Goal: Transaction & Acquisition: Obtain resource

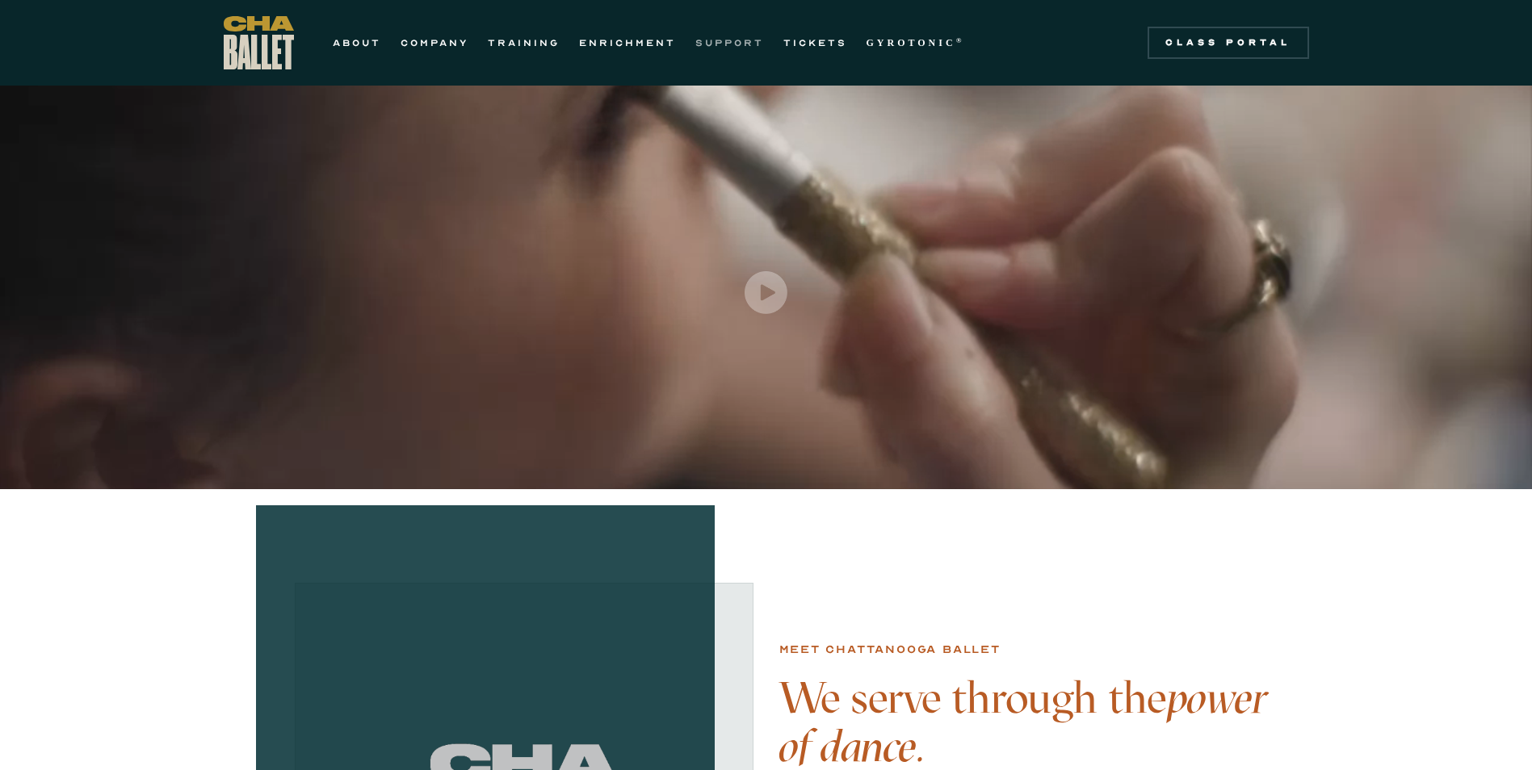
click at [734, 44] on link "SUPPORT" at bounding box center [729, 42] width 69 height 19
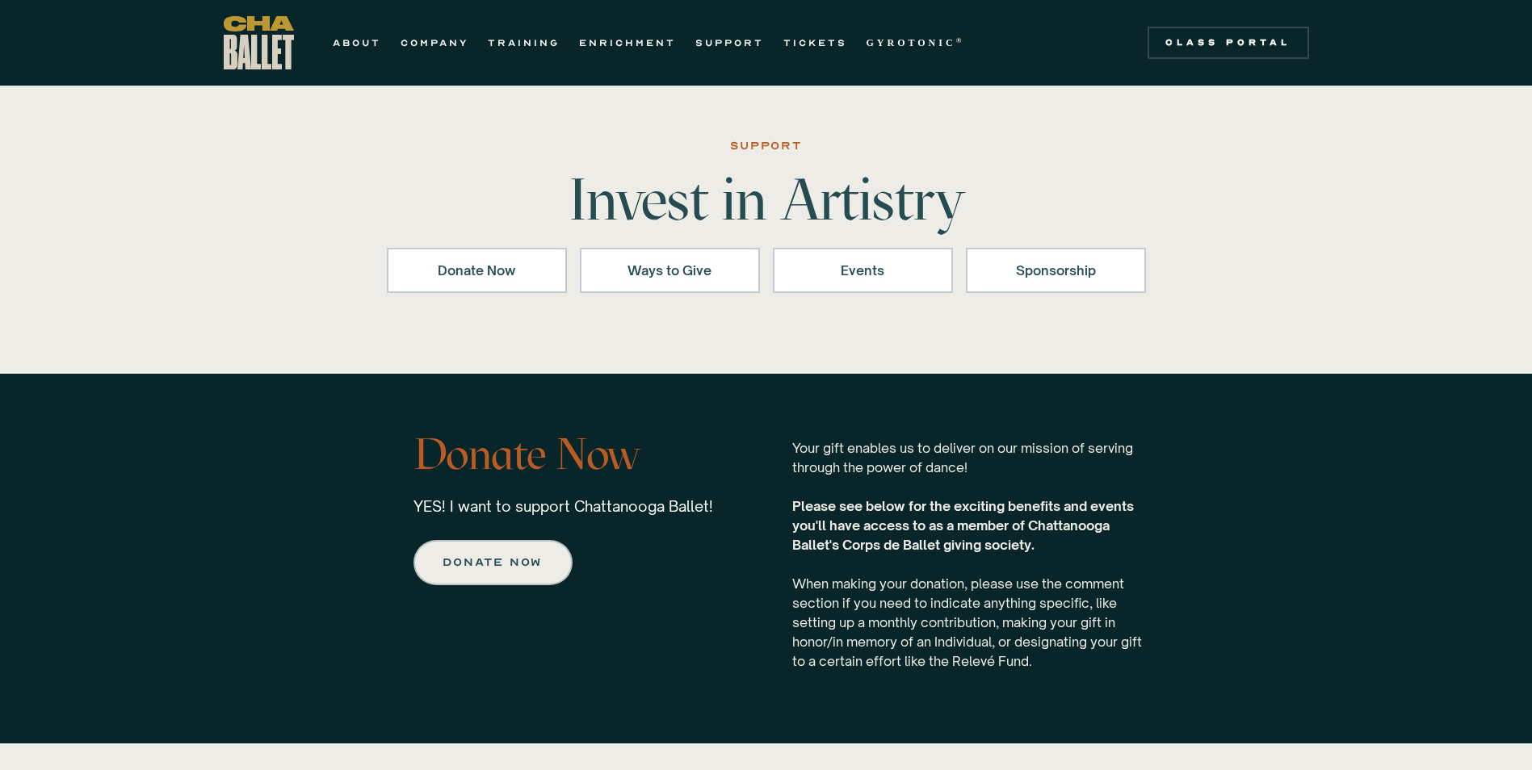
click at [610, 31] on div "ABOUT COMPANY TRAINING ENRICHMENT SUPPORT TICKETS GYROTONIC ® Information Style…" at bounding box center [599, 42] width 751 height 53
click at [615, 38] on link "ENRICHMENT" at bounding box center [627, 42] width 97 height 19
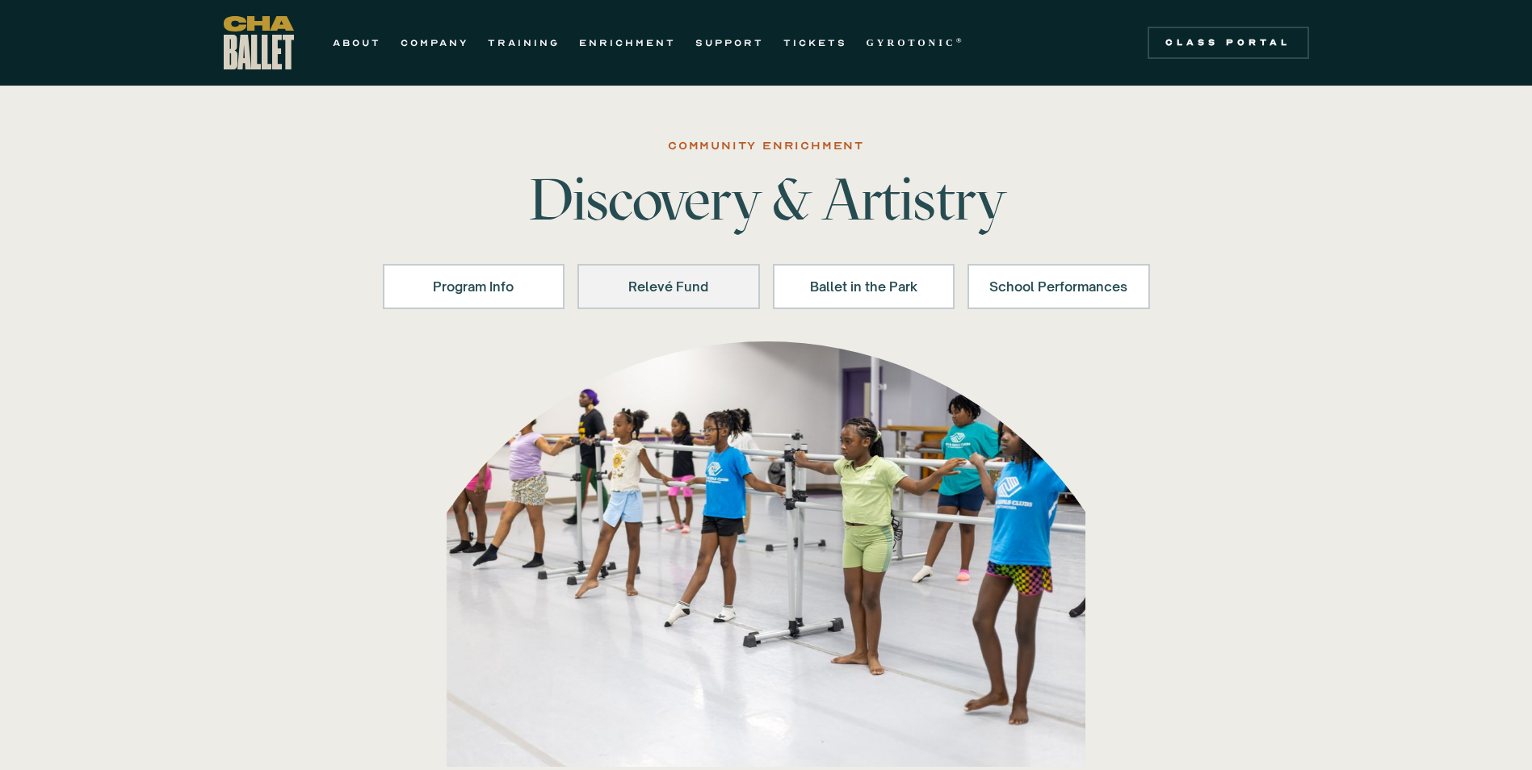
click at [646, 299] on link "Relevé Fund" at bounding box center [668, 286] width 182 height 45
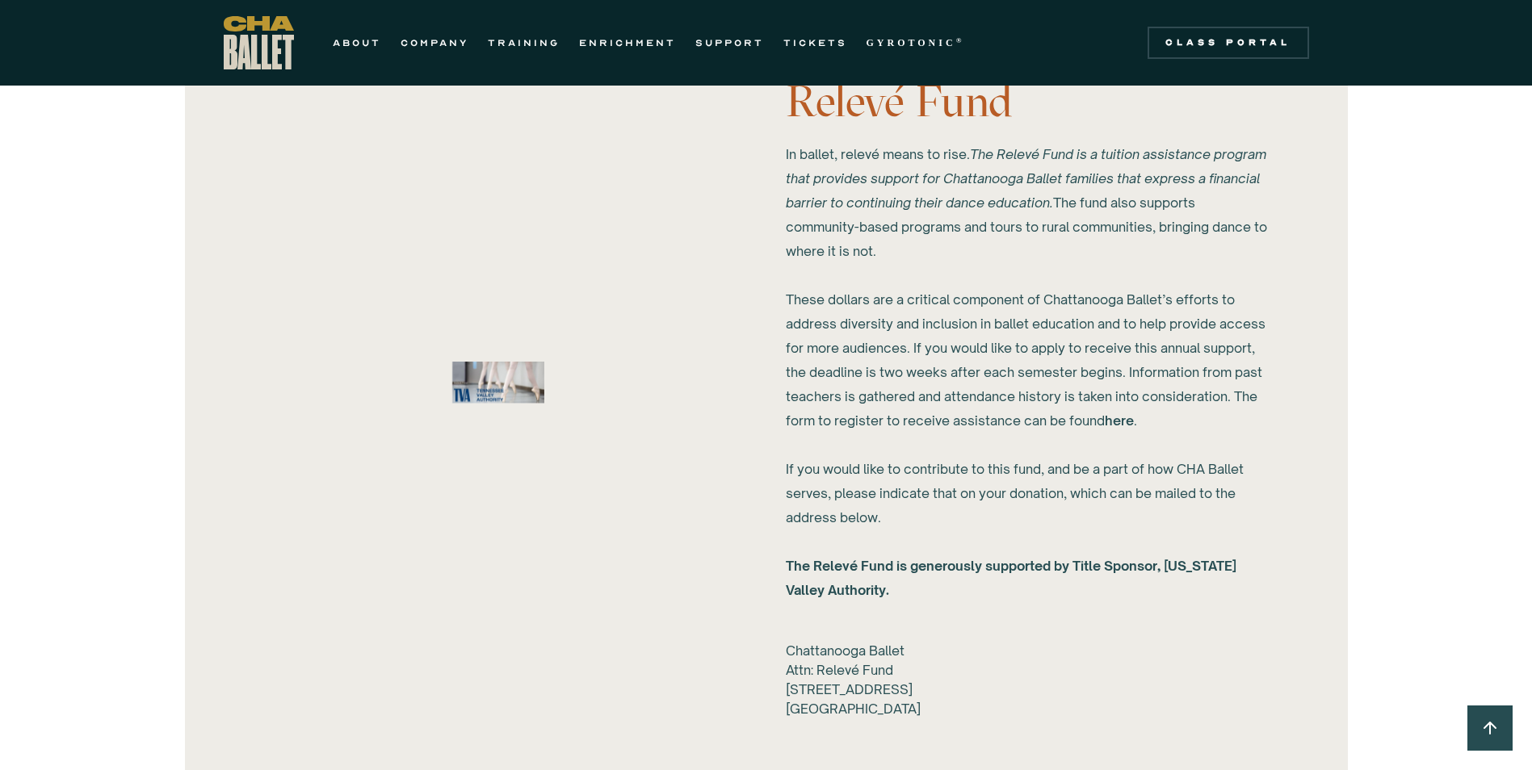
scroll to position [1624, 0]
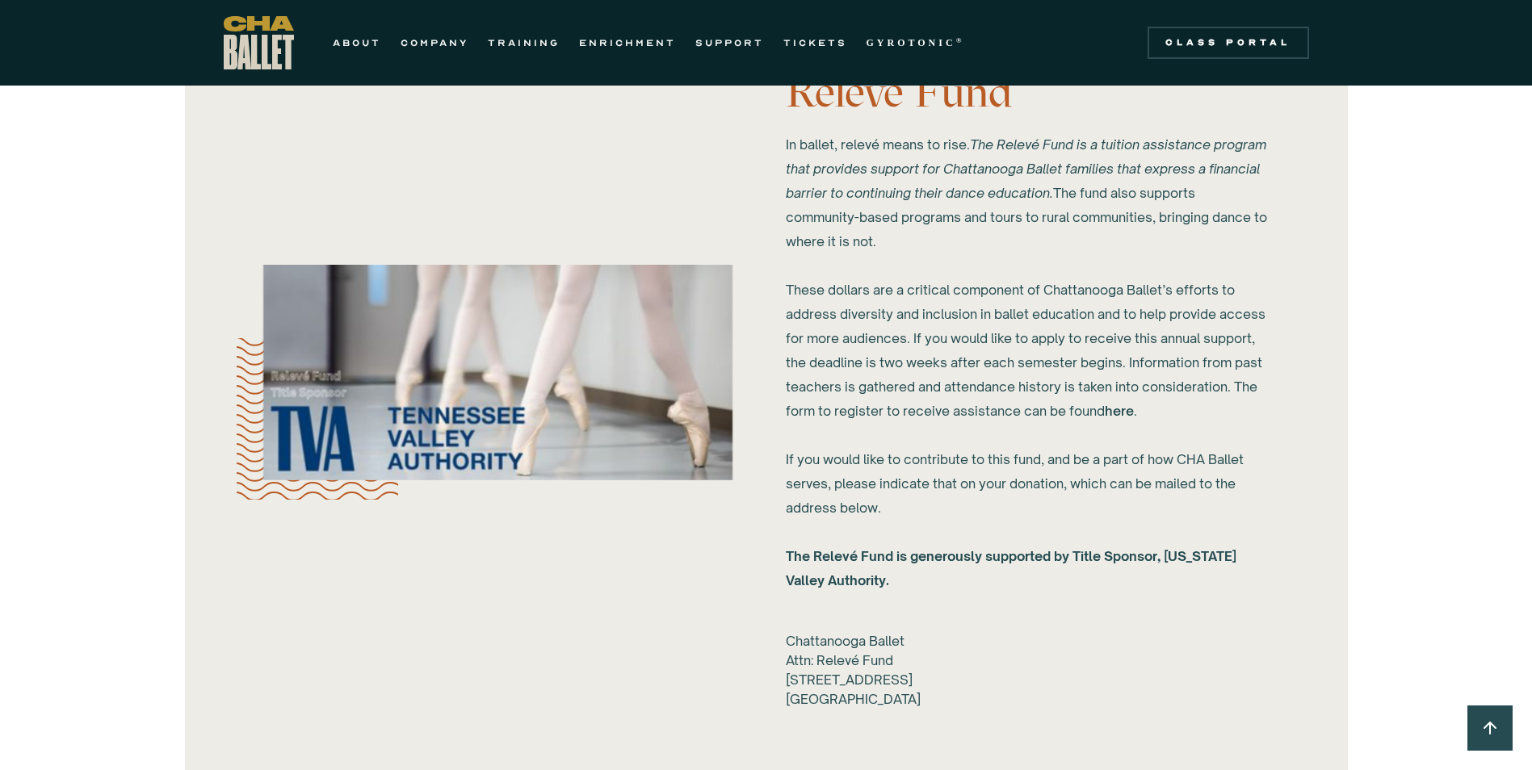
click at [1123, 408] on link "here" at bounding box center [1118, 411] width 29 height 16
